Goal: Task Accomplishment & Management: Complete application form

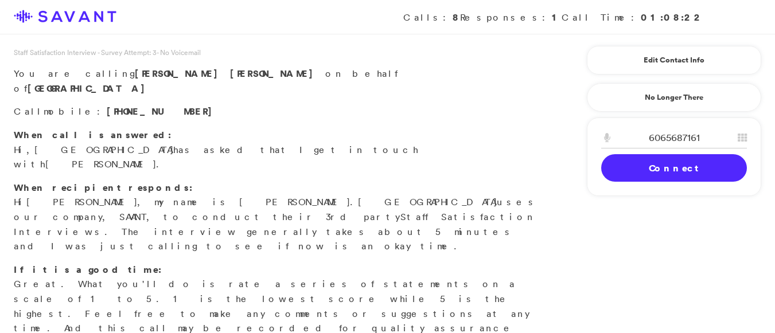
click at [639, 174] on link "Connect" at bounding box center [674, 168] width 146 height 28
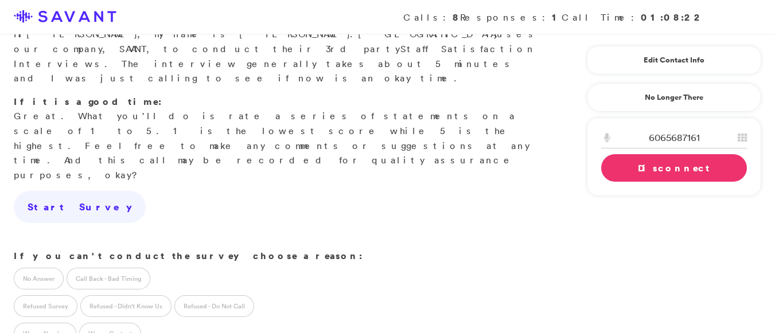
scroll to position [169, 0]
click at [653, 186] on div "6065687161 1 2 A B C 3 D E F 4 G H I 5 J K L 6 M N O 7 P Q R S 8 T U V 9 W X Y …" at bounding box center [674, 157] width 174 height 79
click at [651, 183] on div "6065687161 1 2 A B C 3 D E F 4 G H I 5 J K L 6 M N O 7 P Q R S 8 T U V 9 W X Y …" at bounding box center [674, 157] width 174 height 79
click at [635, 149] on div "6065687161" at bounding box center [673, 140] width 173 height 27
click at [629, 168] on link "Disconnect" at bounding box center [674, 168] width 146 height 28
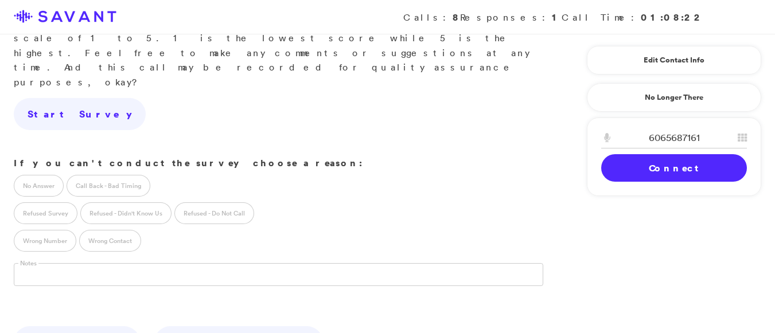
scroll to position [259, 0]
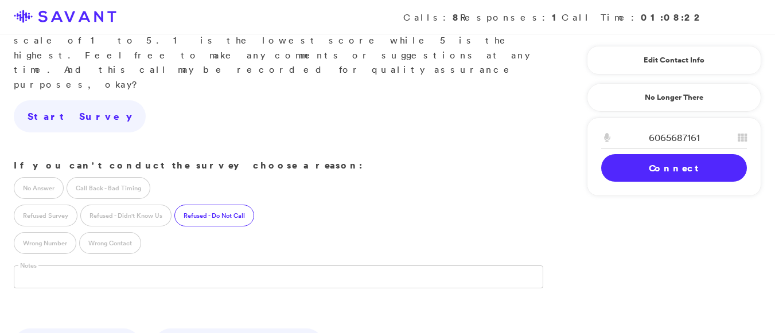
click at [218, 205] on label "Refused - Do Not Call" at bounding box center [214, 216] width 80 height 22
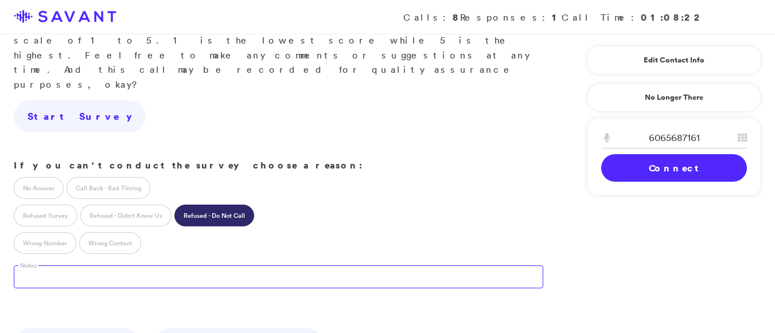
click at [140, 266] on textarea at bounding box center [278, 277] width 529 height 23
type textarea "She never worked at the community/"
